Goal: Information Seeking & Learning: Learn about a topic

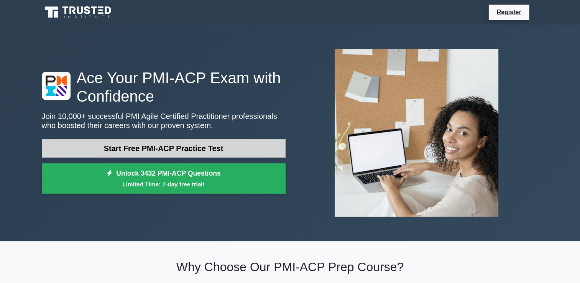
click at [196, 149] on link "Start Free PMI-ACP Practice Test" at bounding box center [164, 148] width 244 height 18
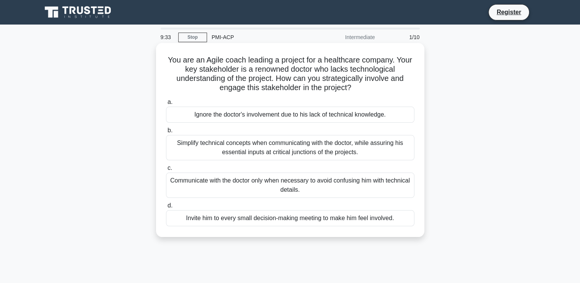
click at [297, 143] on div "Simplify technical concepts when communicating with the doctor, while assuring …" at bounding box center [290, 147] width 248 height 25
click at [166, 133] on input "b. Simplify technical concepts when communicating with the doctor, while assuri…" at bounding box center [166, 130] width 0 height 5
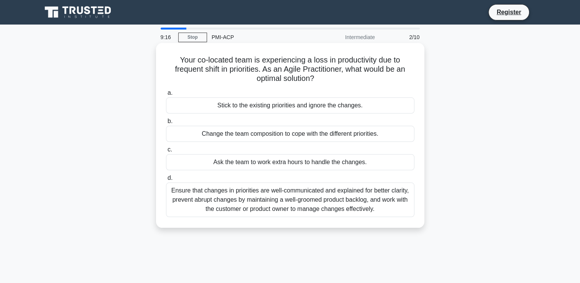
click at [310, 195] on div "Ensure that changes in priorities are well-communicated and explained for bette…" at bounding box center [290, 199] width 248 height 34
click at [166, 180] on input "d. Ensure that changes in priorities are well-communicated and explained for be…" at bounding box center [166, 177] width 0 height 5
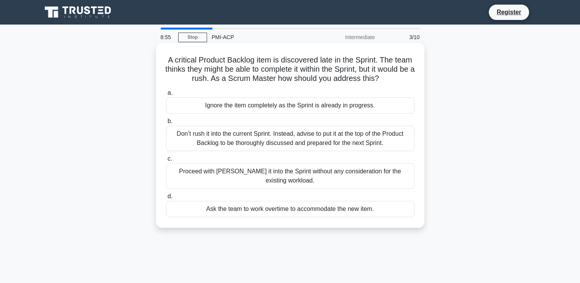
click at [398, 151] on div "Don’t rush it into the current Sprint. Instead, advise to put it at the top of …" at bounding box center [290, 138] width 248 height 25
click at [166, 124] on input "b. Don’t rush it into the current Sprint. Instead, advise to put it at the top …" at bounding box center [166, 121] width 0 height 5
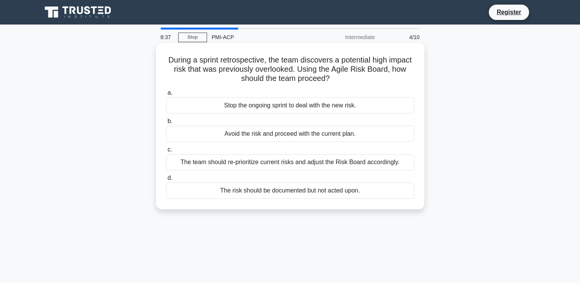
click at [391, 156] on div "The team should re-prioritize current risks and adjust the Risk Board according…" at bounding box center [290, 162] width 248 height 16
click at [166, 152] on input "c. The team should re-prioritize current risks and adjust the Risk Board accord…" at bounding box center [166, 149] width 0 height 5
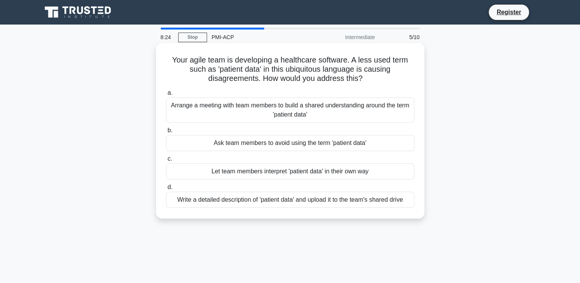
click at [354, 116] on div "Arrange a meeting with team members to build a shared understanding around the …" at bounding box center [290, 109] width 248 height 25
click at [166, 95] on input "a. Arrange a meeting with team members to build a shared understanding around t…" at bounding box center [166, 92] width 0 height 5
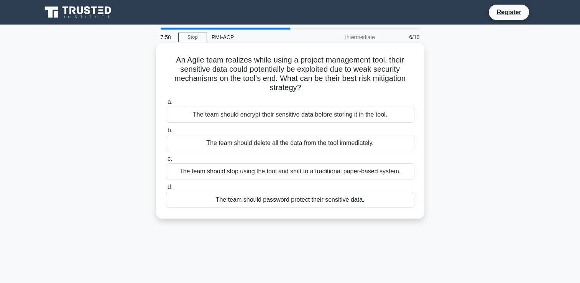
click at [388, 115] on div "The team should encrypt their sensitive data before storing it in the tool." at bounding box center [290, 115] width 248 height 16
click at [166, 105] on input "a. The team should encrypt their sensitive data before storing it in the tool." at bounding box center [166, 102] width 0 height 5
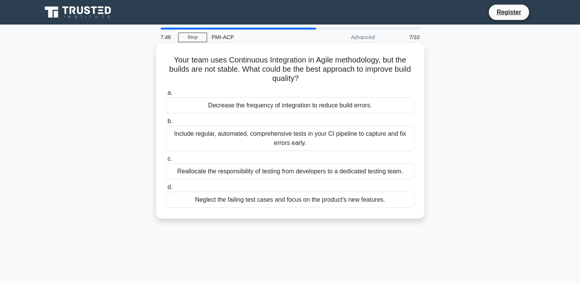
click at [337, 139] on div "Include regular, automated, comprehensive tests in your CI pipeline to capture …" at bounding box center [290, 138] width 248 height 25
click at [166, 124] on input "b. Include regular, automated, comprehensive tests in your CI pipeline to captu…" at bounding box center [166, 121] width 0 height 5
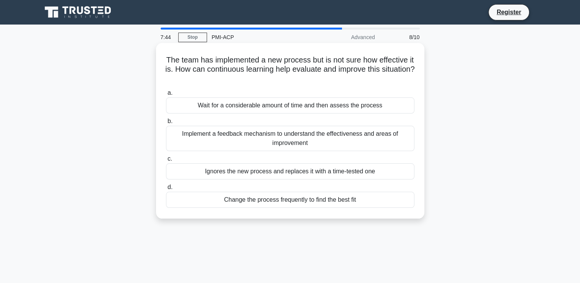
click at [361, 110] on div "Wait for a considerable amount of time and then assess the process" at bounding box center [290, 105] width 248 height 16
click at [166, 95] on input "a. Wait for a considerable amount of time and then assess the process" at bounding box center [166, 92] width 0 height 5
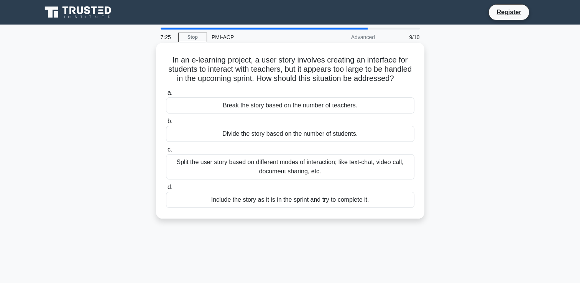
click at [350, 208] on div "Include the story as it is in the sprint and try to complete it." at bounding box center [290, 200] width 248 height 16
click at [166, 190] on input "d. Include the story as it is in the sprint and try to complete it." at bounding box center [166, 187] width 0 height 5
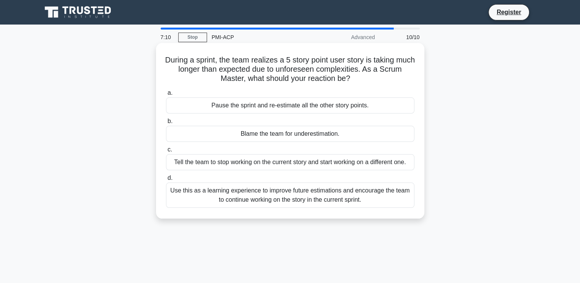
click at [360, 203] on div "Use this as a learning experience to improve future estimations and encourage t…" at bounding box center [290, 194] width 248 height 25
click at [166, 180] on input "d. Use this as a learning experience to improve future estimations and encourag…" at bounding box center [166, 177] width 0 height 5
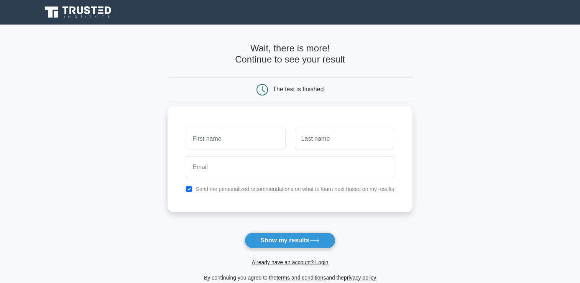
click at [221, 139] on input "text" at bounding box center [235, 139] width 99 height 22
type input "[PERSON_NAME]"
click at [324, 134] on input "text" at bounding box center [344, 139] width 99 height 22
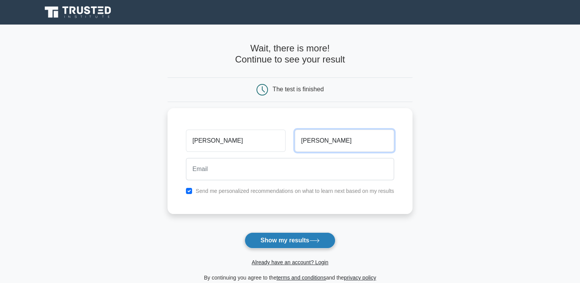
type input "Obeng"
click at [327, 241] on button "Show my results" at bounding box center [289, 240] width 90 height 16
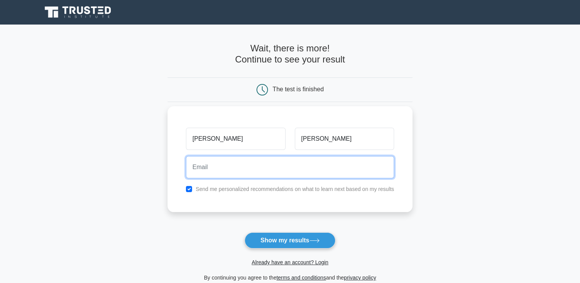
click at [239, 166] on input "email" at bounding box center [290, 167] width 208 height 22
type input "nanaauaobeng@gmail.com"
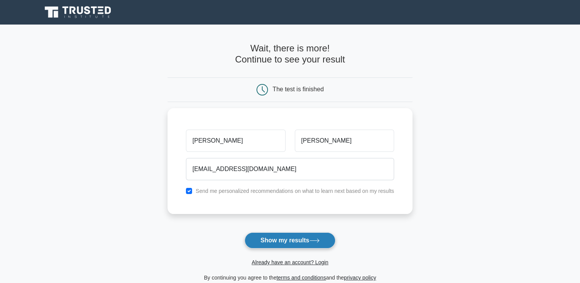
click at [300, 242] on button "Show my results" at bounding box center [289, 240] width 90 height 16
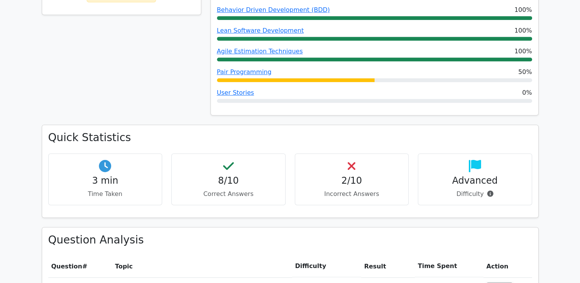
scroll to position [446, 0]
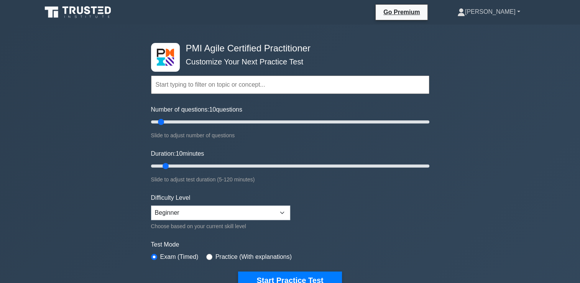
click at [489, 7] on link "[PERSON_NAME]" at bounding box center [489, 11] width 100 height 15
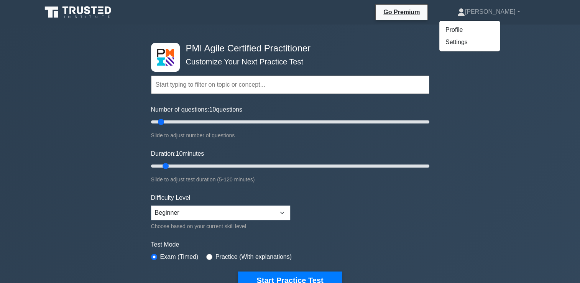
drag, startPoint x: 483, startPoint y: 23, endPoint x: 480, endPoint y: 28, distance: 5.8
click at [480, 28] on ul "Profile Settings" at bounding box center [469, 35] width 61 height 31
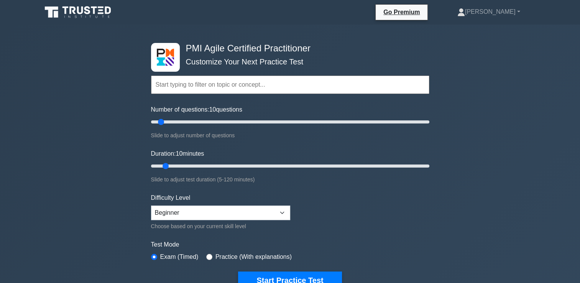
click at [480, 28] on div "PMI Agile Certified Practitioner Customize Your Next Practice Test Topics Agile…" at bounding box center [290, 258] width 580 height 467
click at [493, 13] on link "[PERSON_NAME]" at bounding box center [489, 11] width 100 height 15
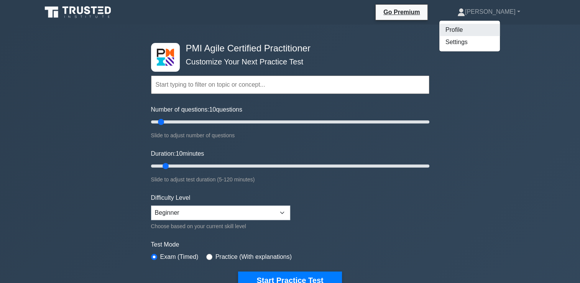
click at [474, 33] on link "Profile" at bounding box center [469, 30] width 61 height 12
